Goal: Task Accomplishment & Management: Manage account settings

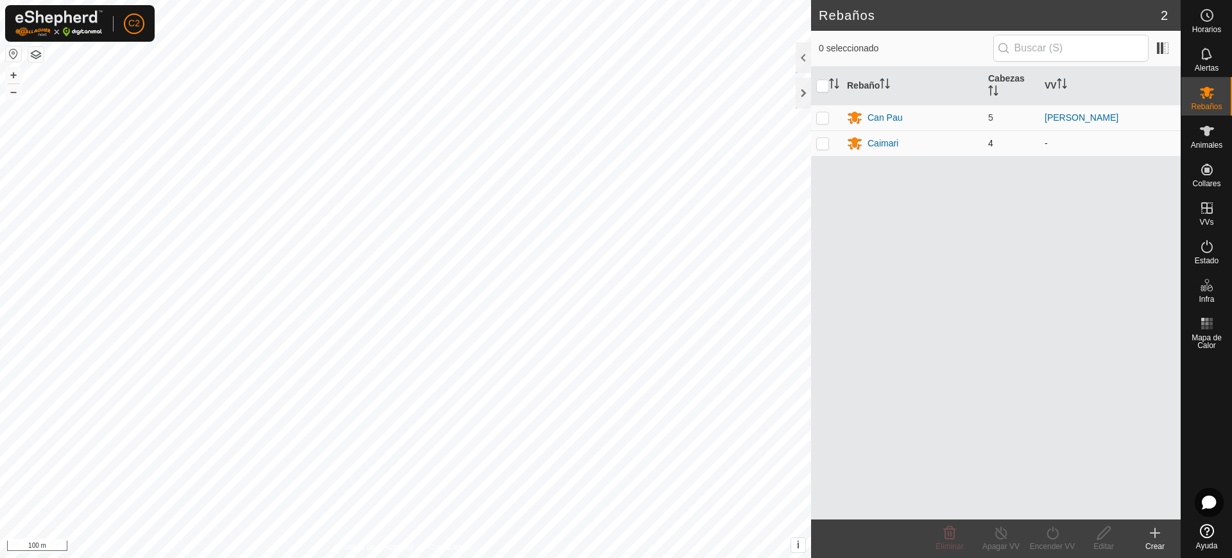
click at [1177, 141] on td "-" at bounding box center [1110, 143] width 141 height 26
click at [1184, 141] on div "Animales" at bounding box center [1207, 135] width 51 height 39
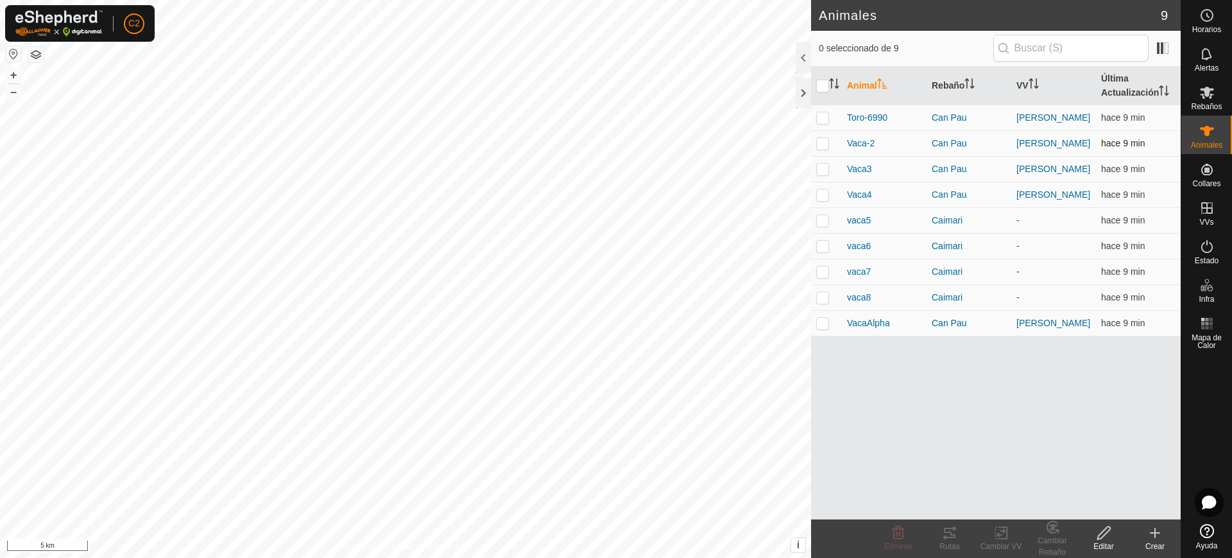
click at [822, 139] on p-checkbox at bounding box center [822, 143] width 13 height 10
checkbox input "true"
click at [1001, 538] on icon at bounding box center [1004, 533] width 6 height 12
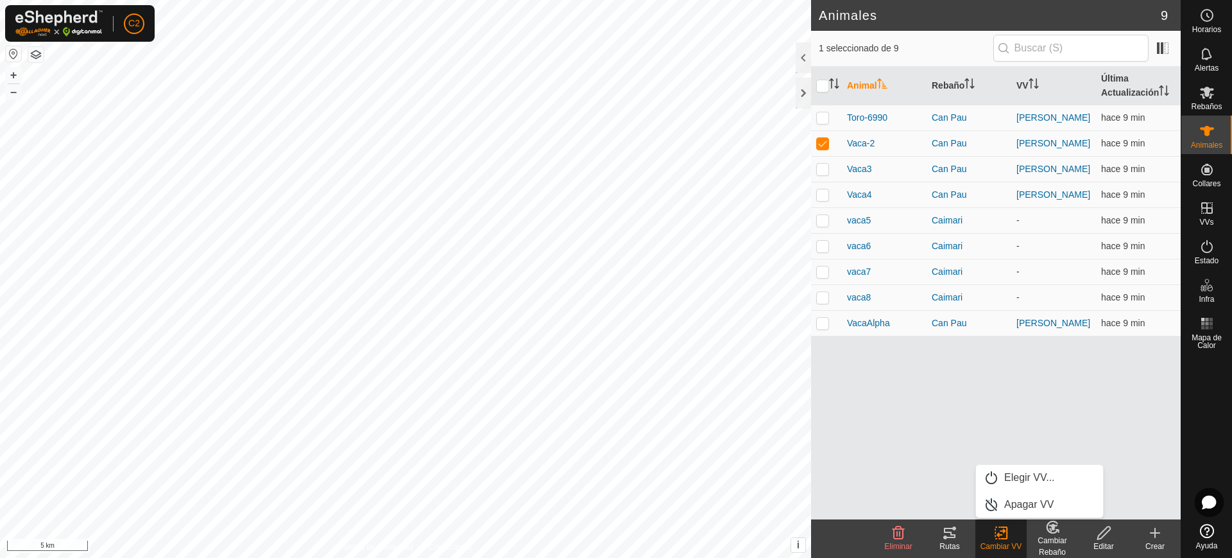
click at [886, 415] on div "Animal Rebaño VV Última Actualización Toro-6990 Can [PERSON_NAME] hace 9 min [P…" at bounding box center [996, 293] width 370 height 453
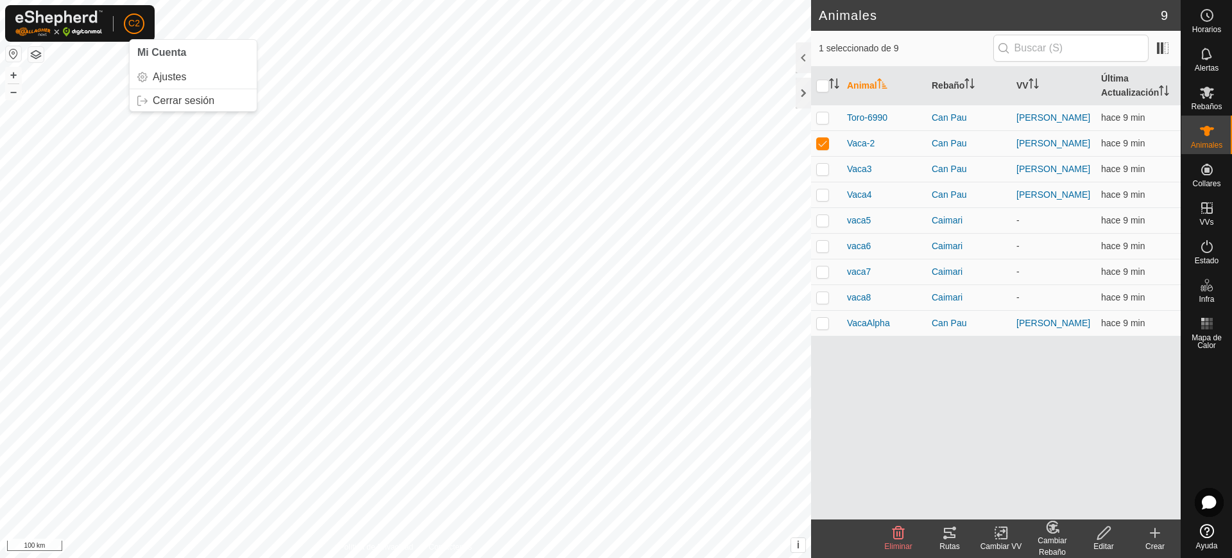
click at [12, 53] on button "button" at bounding box center [13, 53] width 15 height 15
click at [823, 221] on p-checkbox at bounding box center [822, 220] width 13 height 10
checkbox input "true"
click at [823, 139] on p-checkbox at bounding box center [822, 143] width 13 height 10
checkbox input "false"
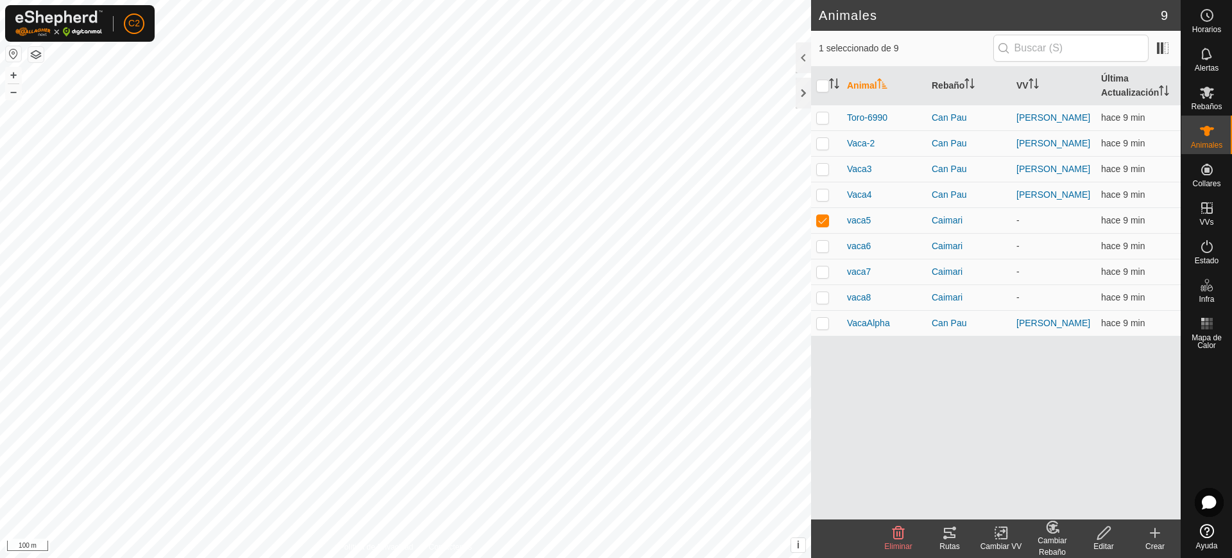
click at [1206, 542] on span "Ayuda" at bounding box center [1207, 546] width 22 height 8
click at [951, 116] on div "Can Pau" at bounding box center [969, 117] width 74 height 13
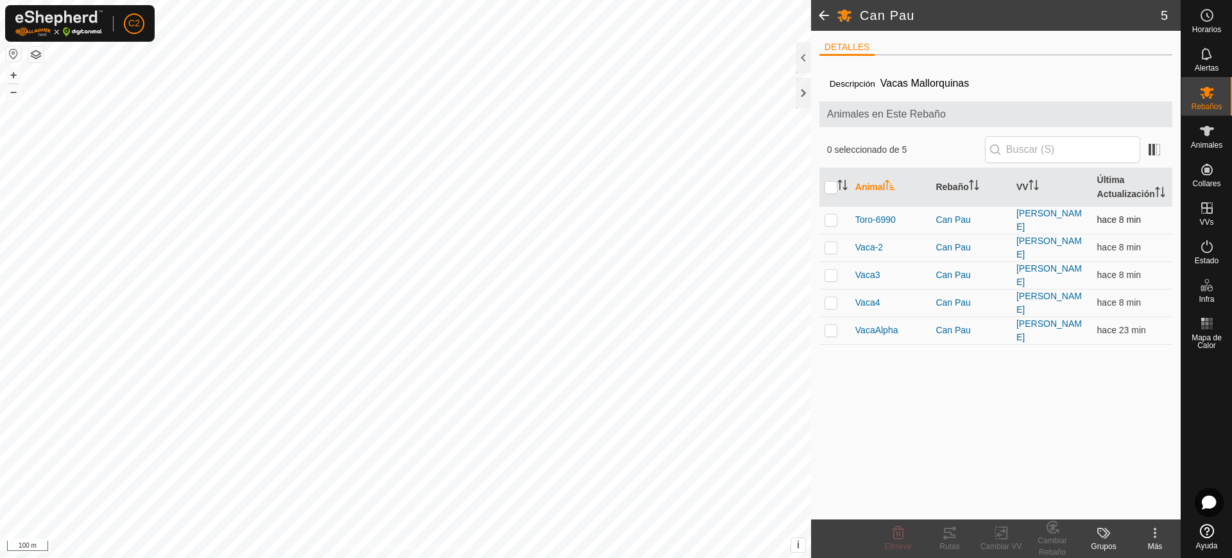
click at [848, 230] on td at bounding box center [835, 220] width 31 height 28
checkbox input "true"
click at [1117, 533] on labels-svg-icon at bounding box center [1103, 532] width 51 height 15
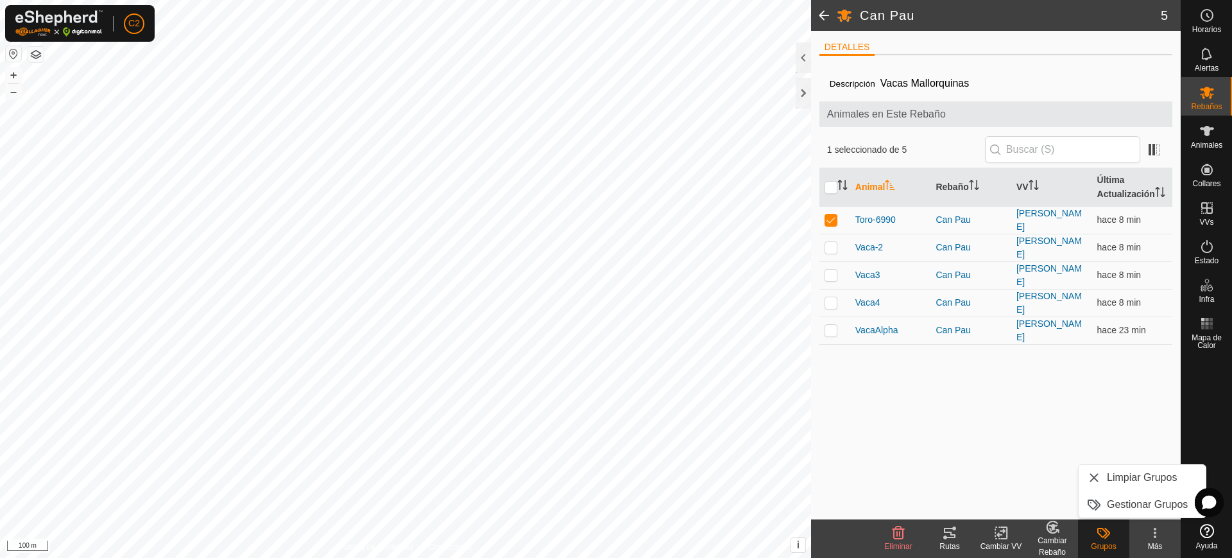
click at [1157, 531] on icon at bounding box center [1155, 532] width 15 height 15
click at [990, 433] on div "Descripción Vacas Mallorquinas Animales en Este Rebaño 1 seleccionado de 5 Anim…" at bounding box center [996, 292] width 353 height 454
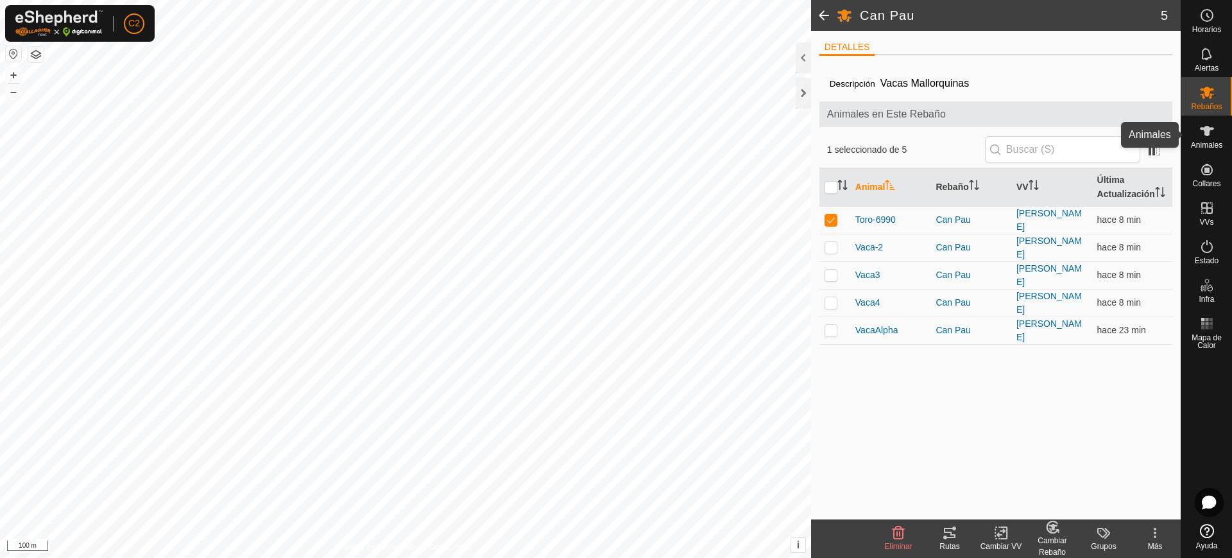
click at [1202, 133] on icon at bounding box center [1207, 130] width 15 height 15
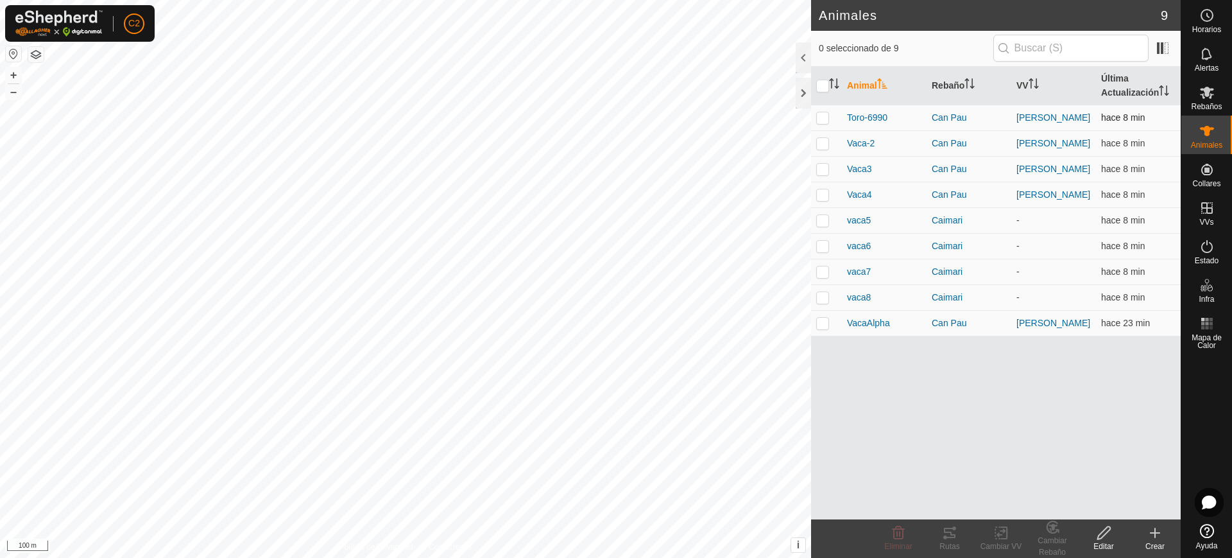
click at [826, 116] on p-checkbox at bounding box center [822, 117] width 13 height 10
checkbox input "true"
click at [1022, 522] on div "Cambiar VV" at bounding box center [1001, 538] width 51 height 39
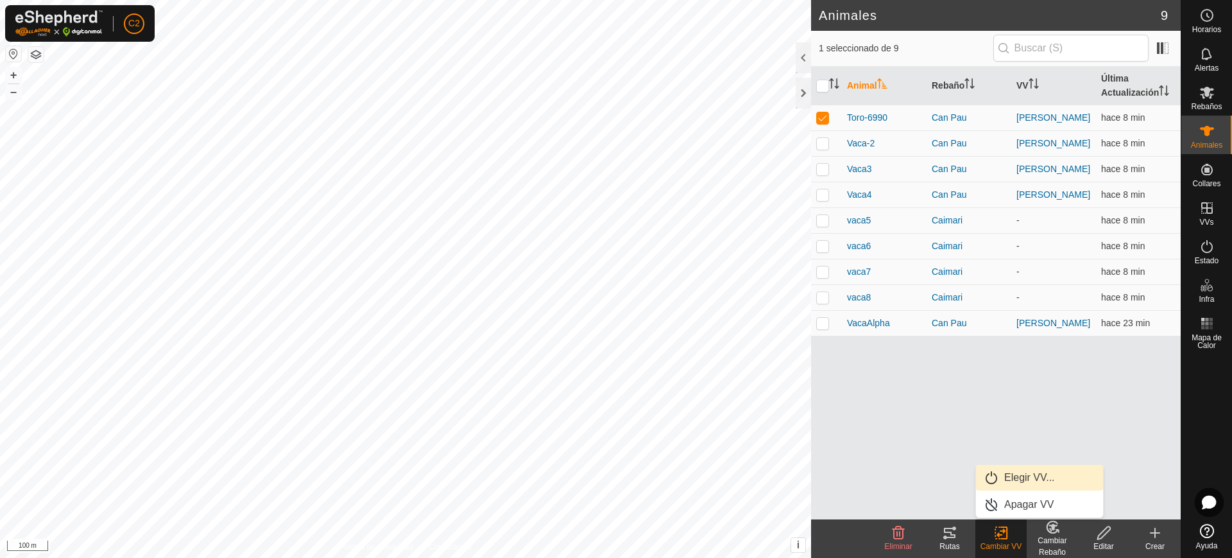
click at [1028, 476] on link "Elegir VV..." at bounding box center [1039, 478] width 127 height 26
click at [1058, 539] on div "Cambiar Rebaño" at bounding box center [1052, 546] width 51 height 23
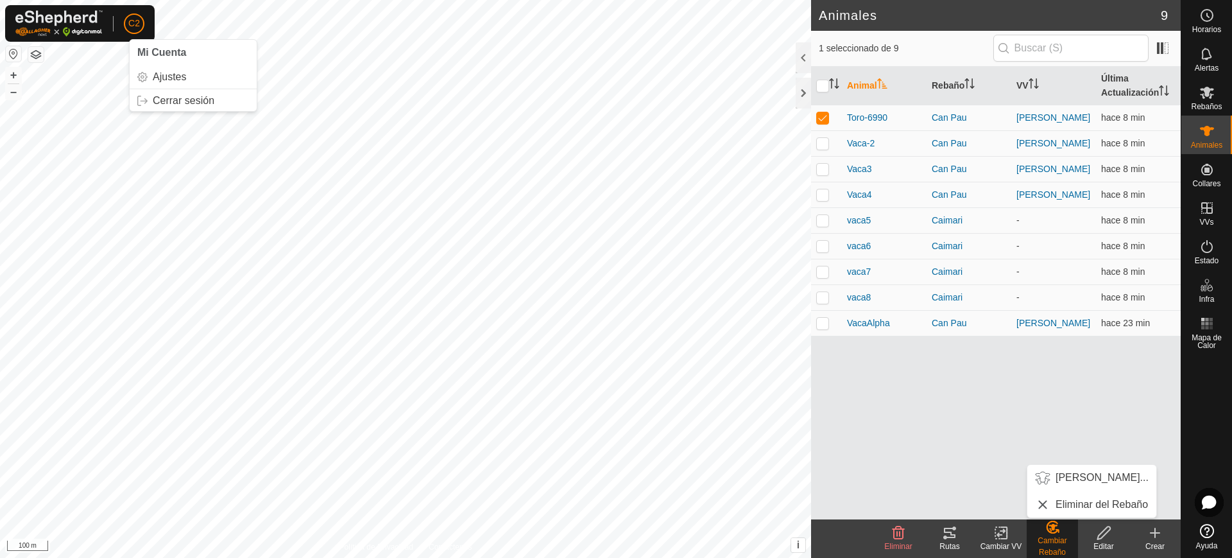
click at [129, 22] on span "C2" at bounding box center [134, 23] width 12 height 13
click at [198, 97] on link "Cerrar sesión" at bounding box center [193, 101] width 127 height 21
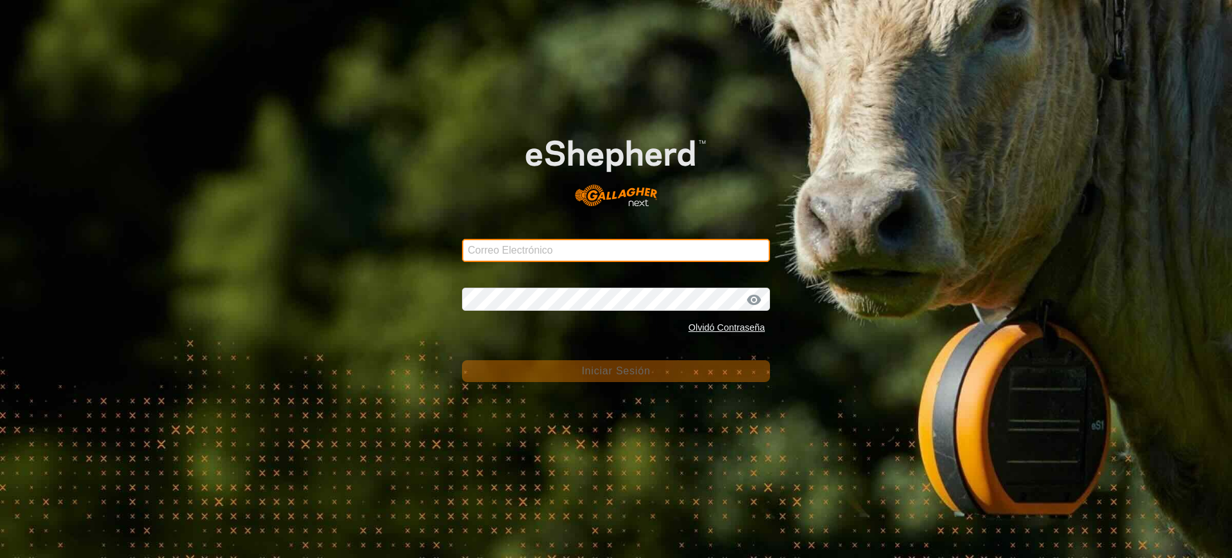
type input "[EMAIL_ADDRESS][DOMAIN_NAME]"
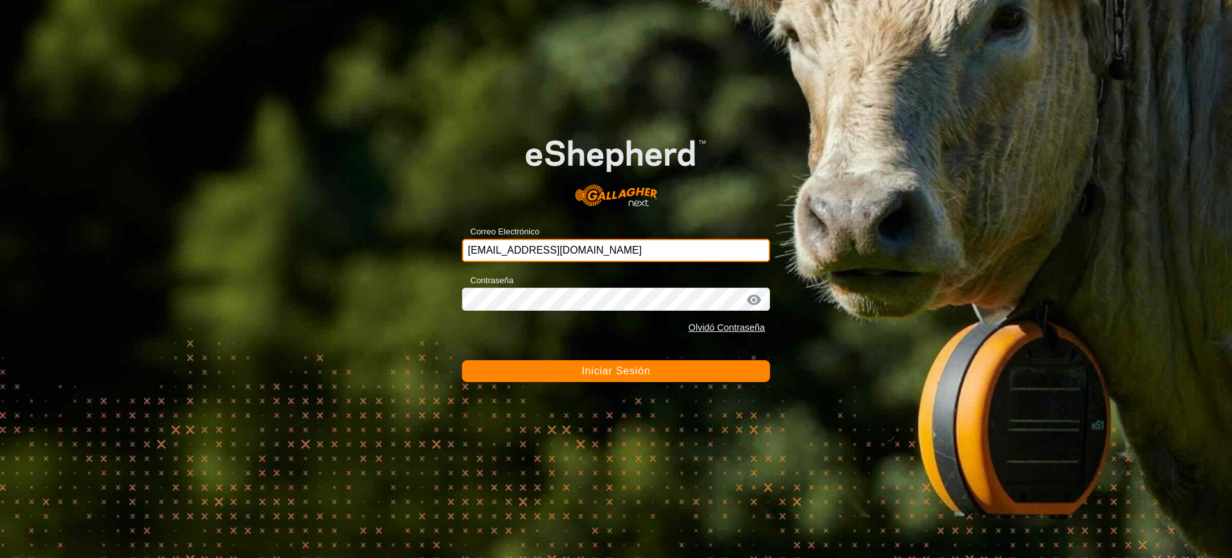
click at [654, 250] on input "[EMAIL_ADDRESS][DOMAIN_NAME]" at bounding box center [616, 250] width 308 height 23
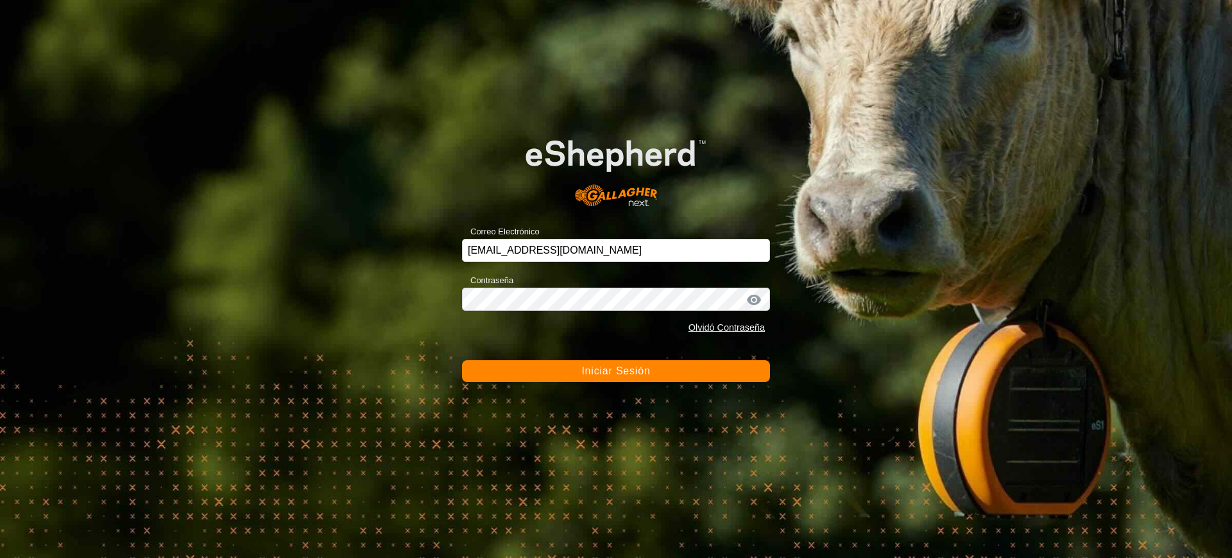
click at [582, 372] on span "Iniciar Sesión" at bounding box center [616, 370] width 69 height 11
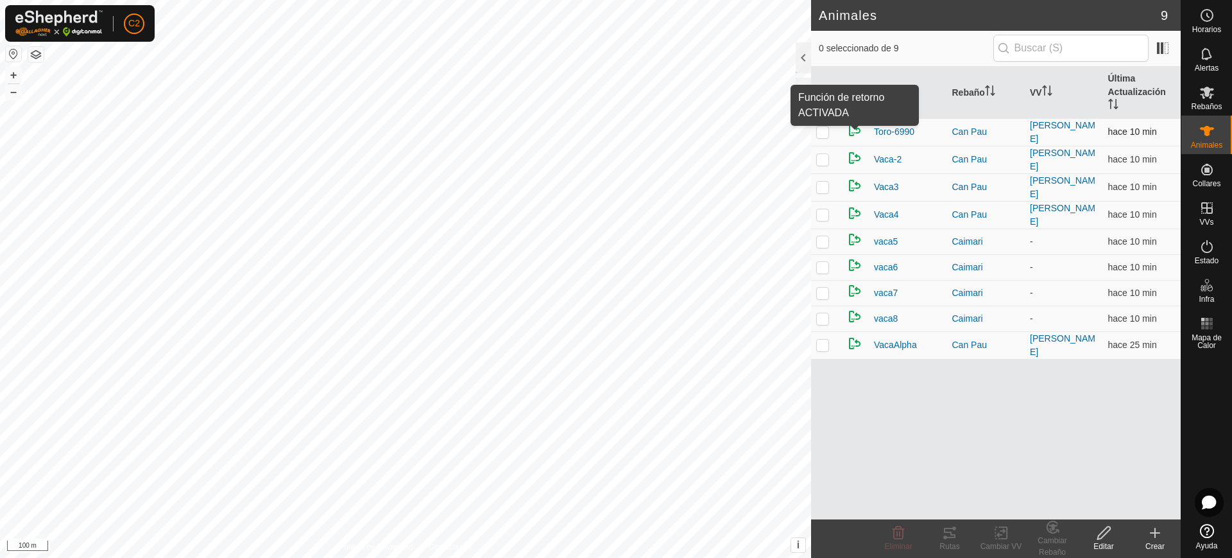
click at [852, 131] on img at bounding box center [854, 130] width 15 height 15
click at [823, 142] on td at bounding box center [826, 132] width 31 height 28
checkbox input "true"
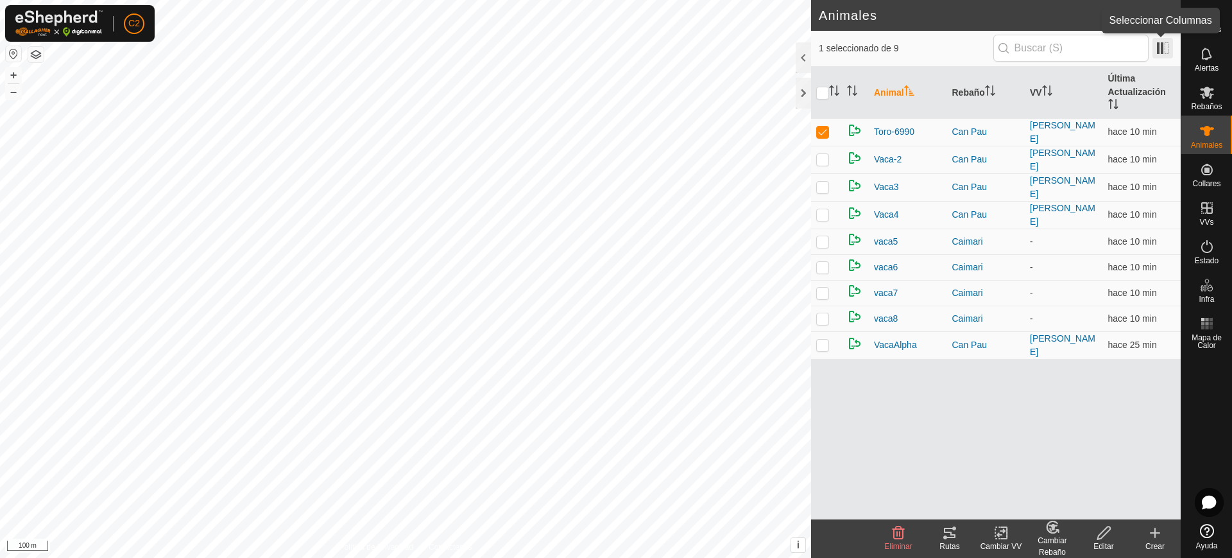
click at [1160, 51] on span at bounding box center [1163, 48] width 21 height 21
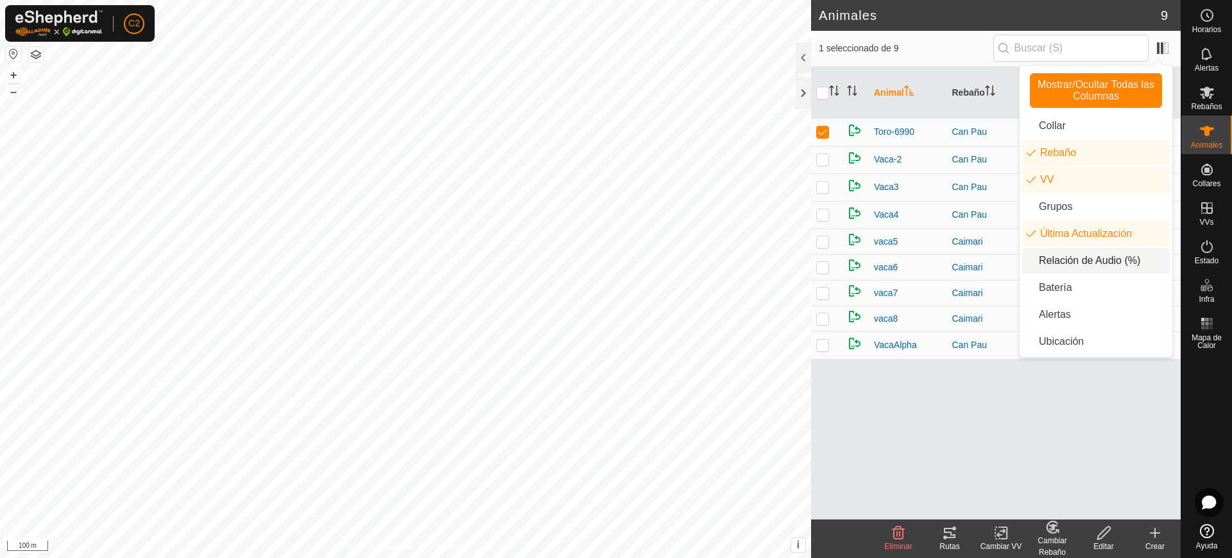
click at [1035, 417] on div "Animal Rebaño VV Última Actualización Toro-6990 Can Pau PAU MAR NYE hace 11 min…" at bounding box center [996, 293] width 370 height 453
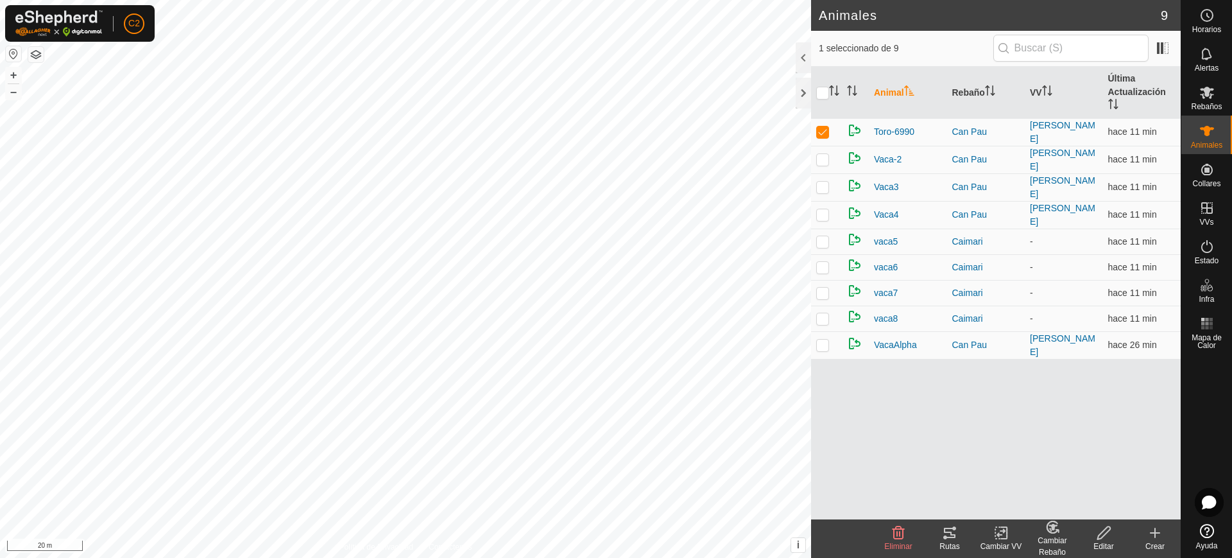
click at [913, 470] on div "Animal Rebaño VV Última Actualización Toro-6990 Can Pau PAU MAR NYE hace 11 min…" at bounding box center [996, 293] width 370 height 453
click at [854, 336] on img at bounding box center [854, 343] width 15 height 15
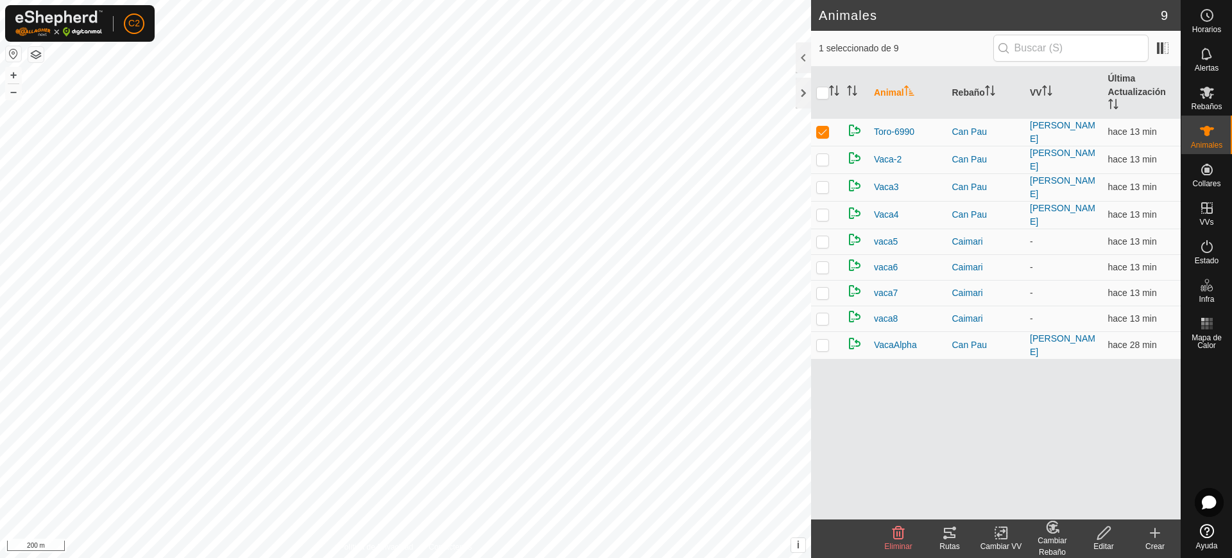
click at [145, 28] on div "C2" at bounding box center [80, 23] width 150 height 37
click at [136, 26] on span "C2" at bounding box center [134, 23] width 12 height 13
click at [180, 105] on link "Cerrar sesión" at bounding box center [193, 101] width 127 height 21
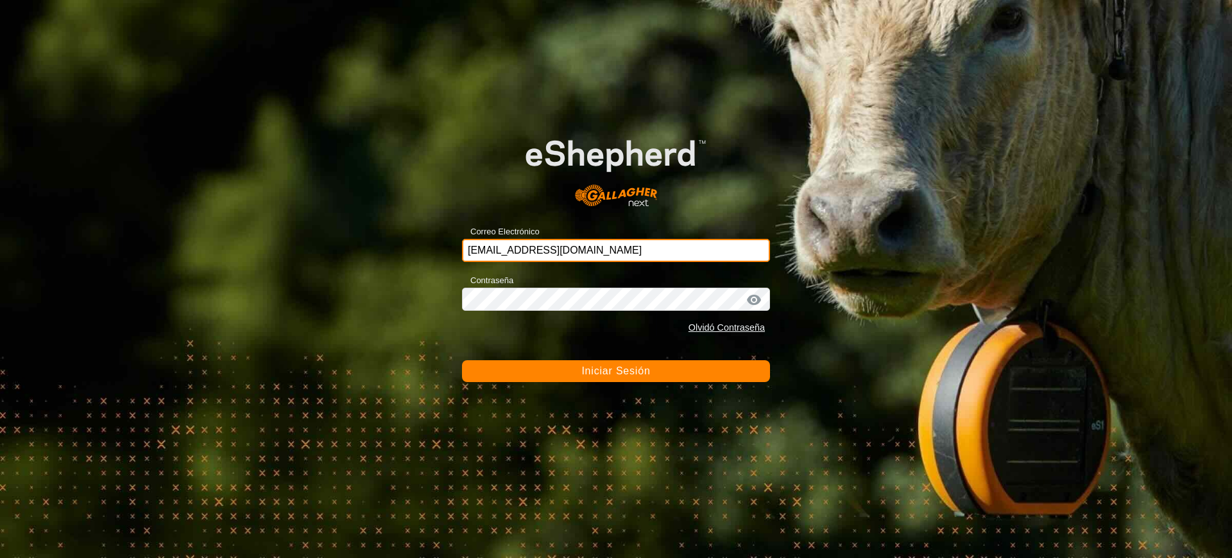
click at [636, 248] on input "[EMAIL_ADDRESS][DOMAIN_NAME]" at bounding box center [616, 250] width 308 height 23
type input "c"
type input "gregorioalamon@correoganadero.es"
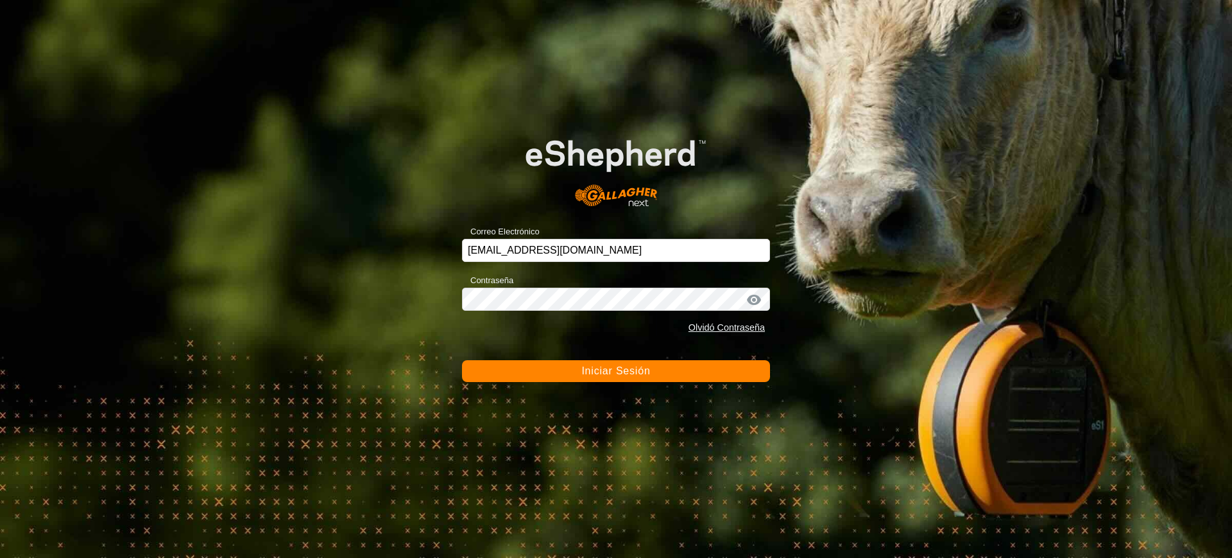
click at [600, 375] on span "Iniciar Sesión" at bounding box center [616, 370] width 69 height 11
